Goal: Task Accomplishment & Management: Complete application form

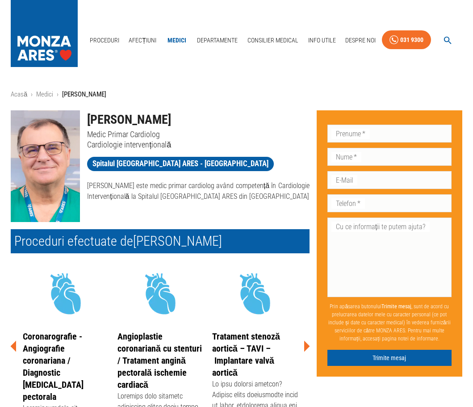
click at [75, 236] on h2 "Proceduri efectuate de [PERSON_NAME]" at bounding box center [160, 241] width 299 height 24
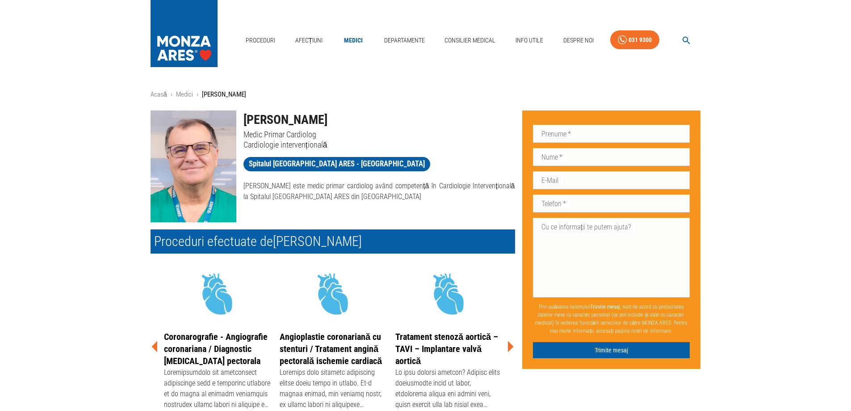
click at [289, 188] on p "[PERSON_NAME] este medic primar cardiolog având competență în Cardiologie Inter…" at bounding box center [380, 191] width 272 height 21
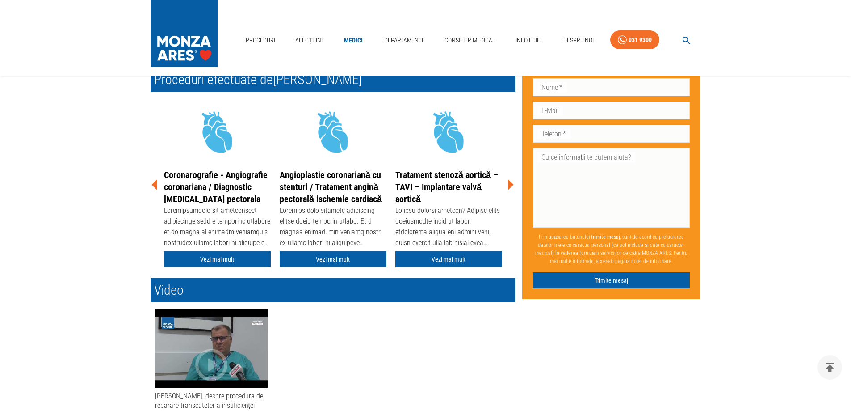
scroll to position [223, 0]
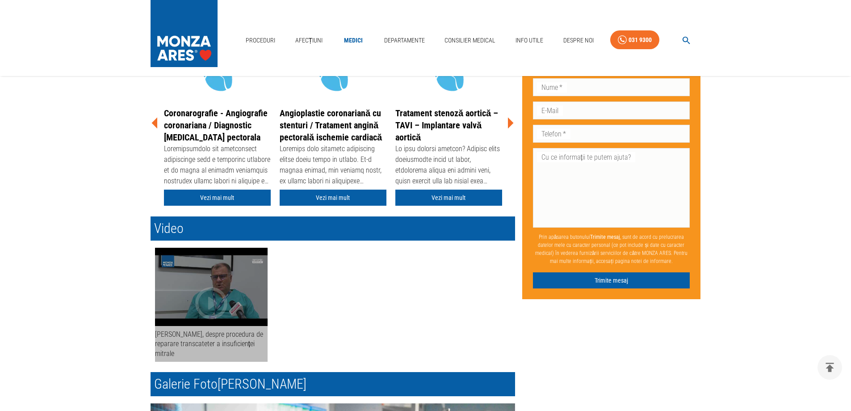
click at [222, 338] on div "[PERSON_NAME], despre procedura de reparare transcateter a insuficienței mitrale" at bounding box center [211, 343] width 113 height 29
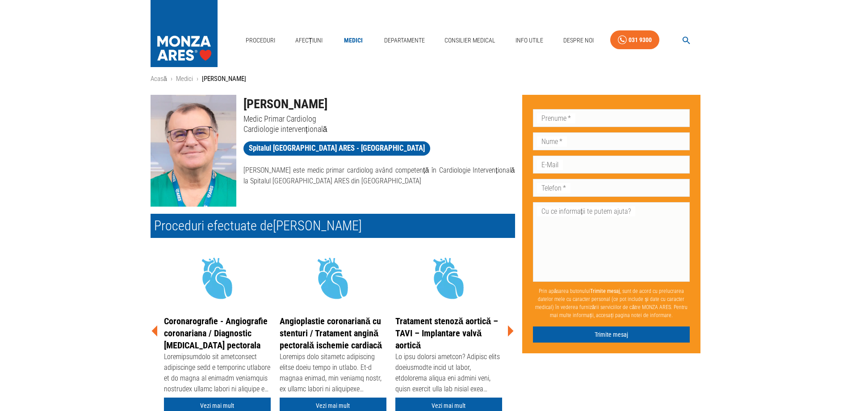
scroll to position [0, 0]
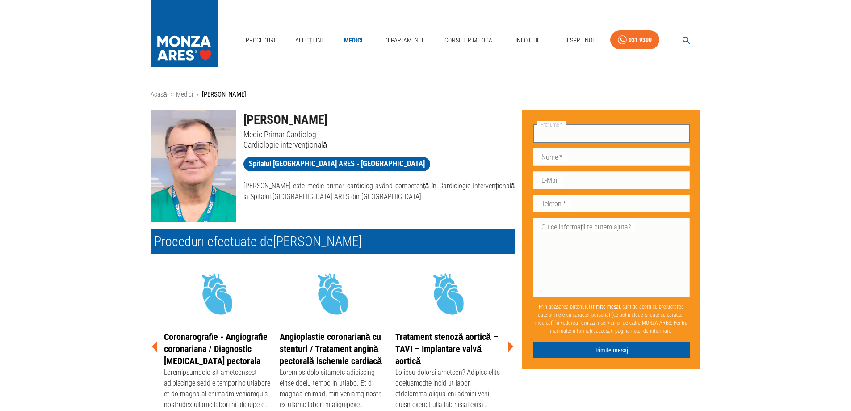
click at [473, 131] on input "Prenume   *" at bounding box center [611, 134] width 157 height 18
type input "[PERSON_NAME]"
type input "Ferencz"
type input "[EMAIL_ADDRESS][DOMAIN_NAME]"
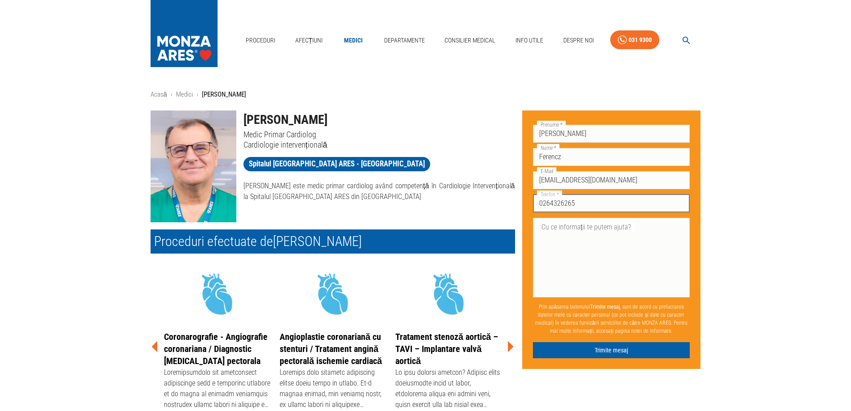
drag, startPoint x: 587, startPoint y: 205, endPoint x: 478, endPoint y: 193, distance: 109.3
type input "0745630450"
drag, startPoint x: 542, startPoint y: 231, endPoint x: 549, endPoint y: 234, distance: 8.0
click at [473, 231] on textarea "Cu ce informații te putem ajuta?" at bounding box center [611, 257] width 145 height 72
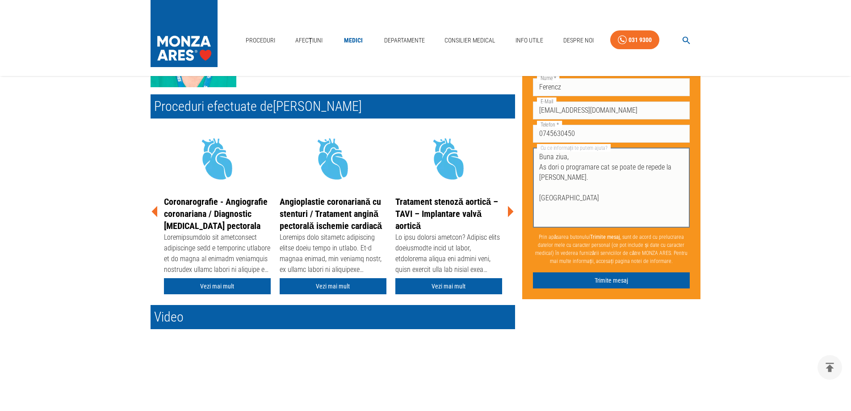
scroll to position [134, 0]
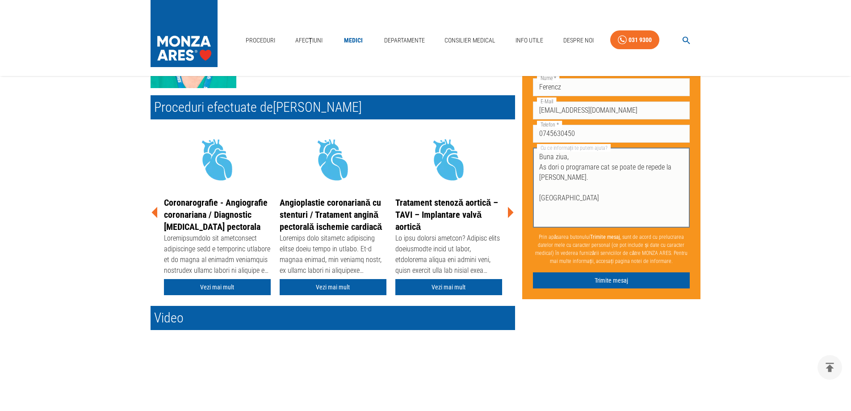
click at [473, 182] on textarea "Buna ziua, As dori o programare cat se poate de repede la [PERSON_NAME]. [GEOGR…" at bounding box center [611, 188] width 145 height 72
click at [473, 185] on textarea "Buna ziua, As dori o programare cat se poate de repede la [PERSON_NAME]. [GEOGR…" at bounding box center [611, 188] width 145 height 72
click at [473, 174] on textarea "Buna ziua, As dori o programare cat se poate de repede la [PERSON_NAME]. [PERSO…" at bounding box center [611, 188] width 145 height 72
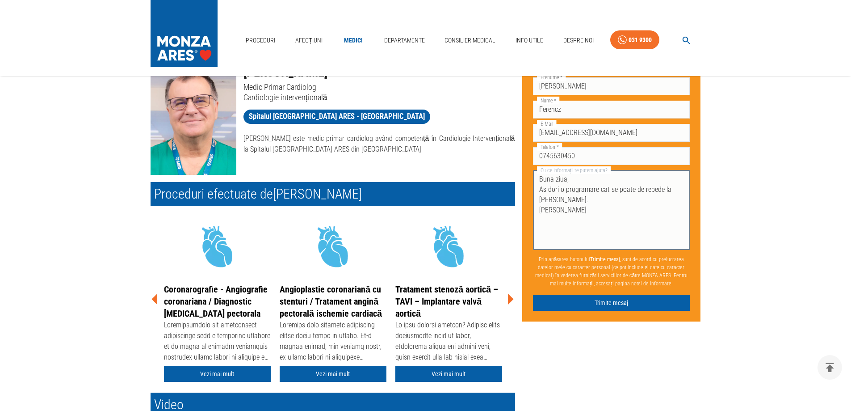
scroll to position [0, 0]
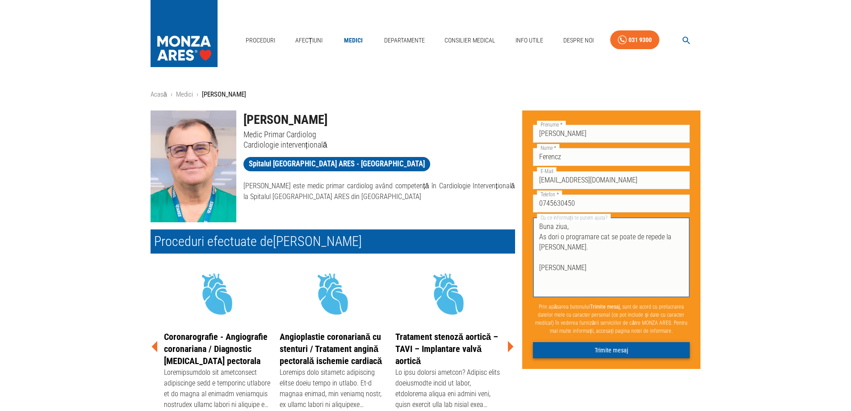
type textarea "Buna ziua, As dori o programare cat se poate de repede la [PERSON_NAME]. [PERSO…"
click at [473, 350] on button "Trimite mesaj" at bounding box center [611, 350] width 157 height 17
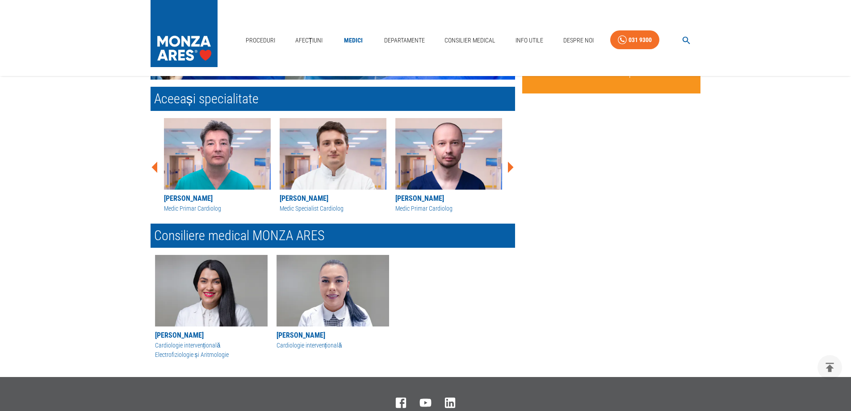
scroll to position [805, 0]
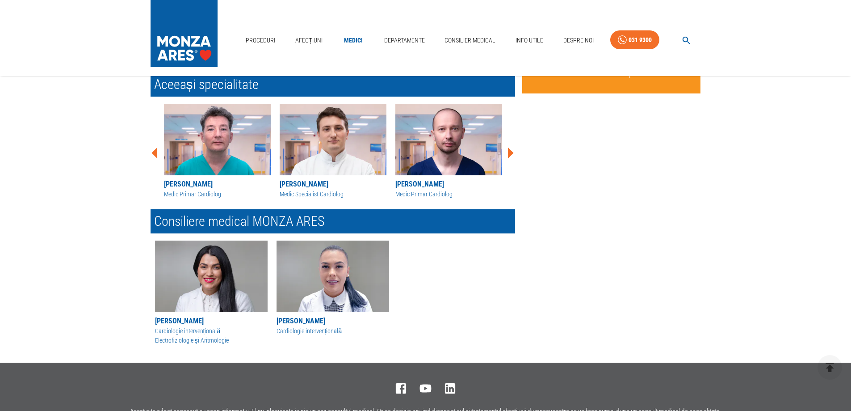
click at [400, 37] on link "Departamente" at bounding box center [405, 40] width 48 height 18
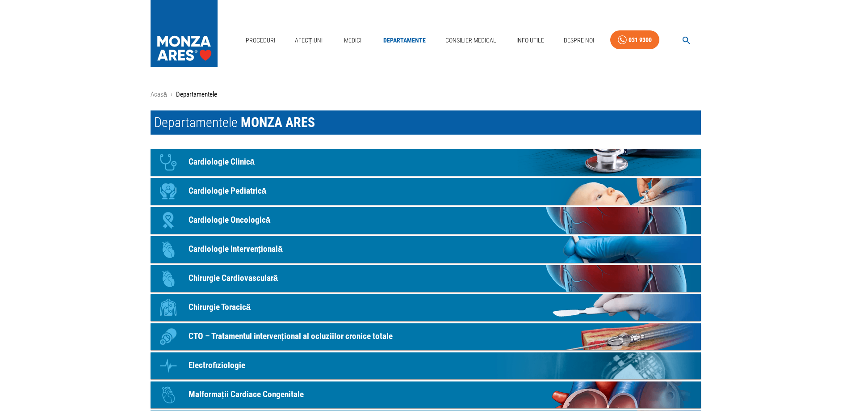
click at [244, 256] on link "Icon Cardiologie Intervențională" at bounding box center [426, 249] width 551 height 27
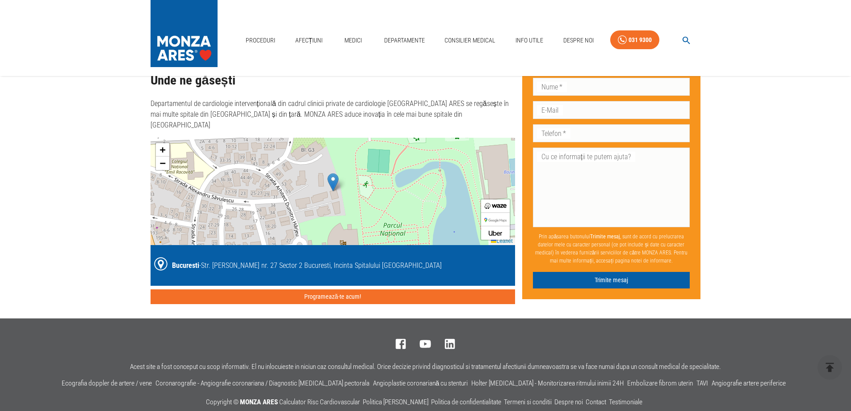
scroll to position [1681, 0]
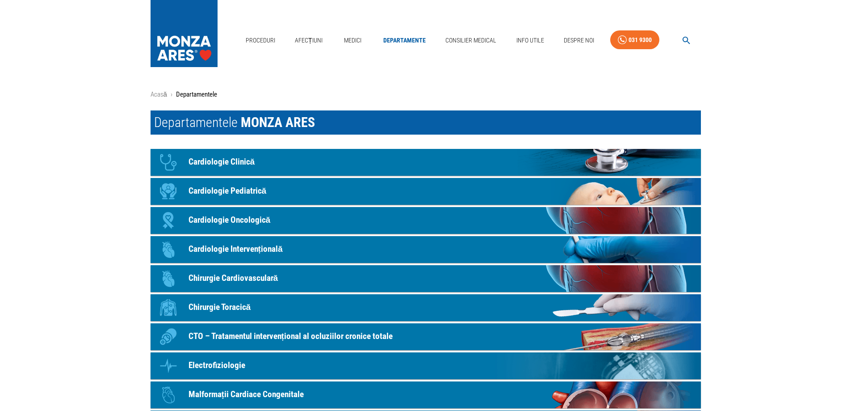
click at [244, 279] on p "Chirurgie Cardiovasculară" at bounding box center [234, 278] width 90 height 13
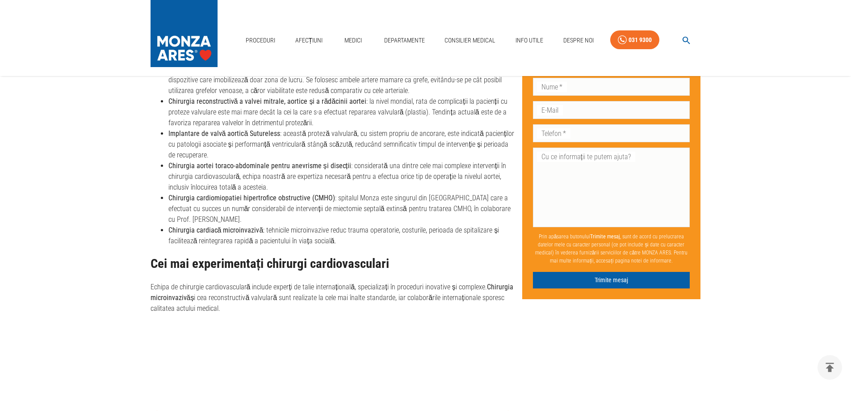
scroll to position [983, 0]
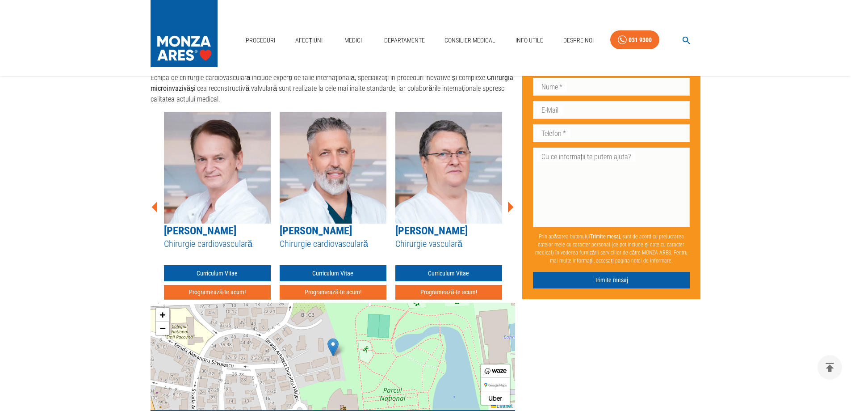
click at [210, 224] on link "[PERSON_NAME]" at bounding box center [200, 230] width 72 height 13
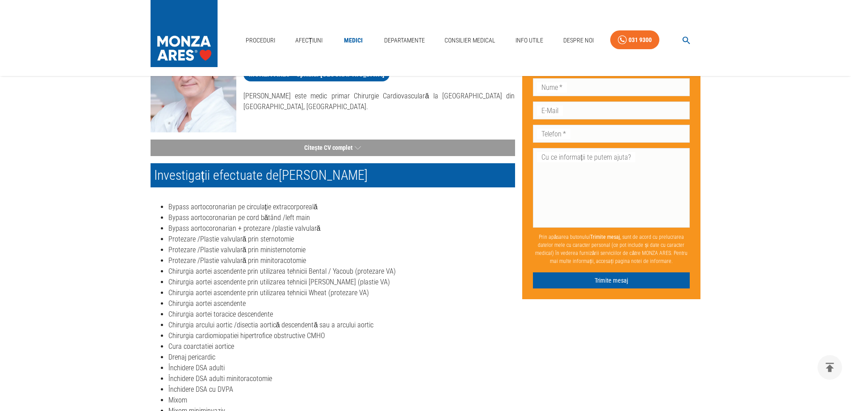
scroll to position [89, 0]
